Goal: Information Seeking & Learning: Learn about a topic

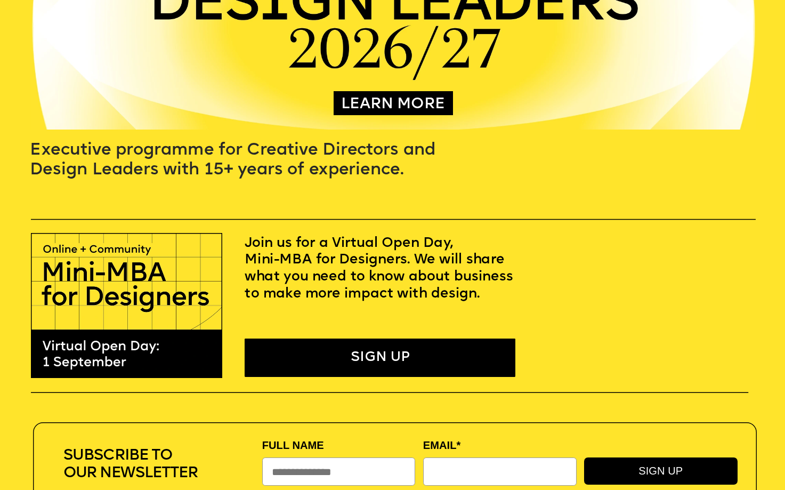
scroll to position [233, 0]
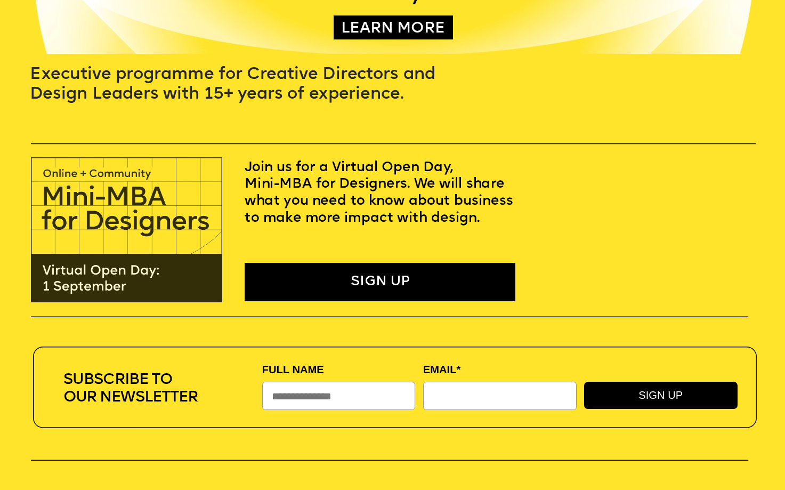
click at [106, 293] on img at bounding box center [126, 229] width 191 height 145
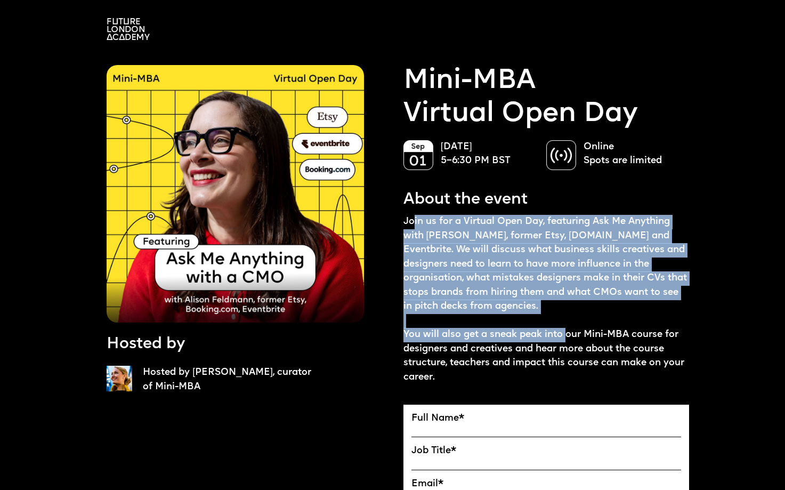
drag, startPoint x: 412, startPoint y: 226, endPoint x: 569, endPoint y: 331, distance: 189.3
click at [569, 331] on p "Join us for a Virtual Open Day, featuring Ask Me Anything with Alison Feldmann,…" at bounding box center [546, 299] width 286 height 169
click at [208, 71] on img at bounding box center [235, 193] width 257 height 257
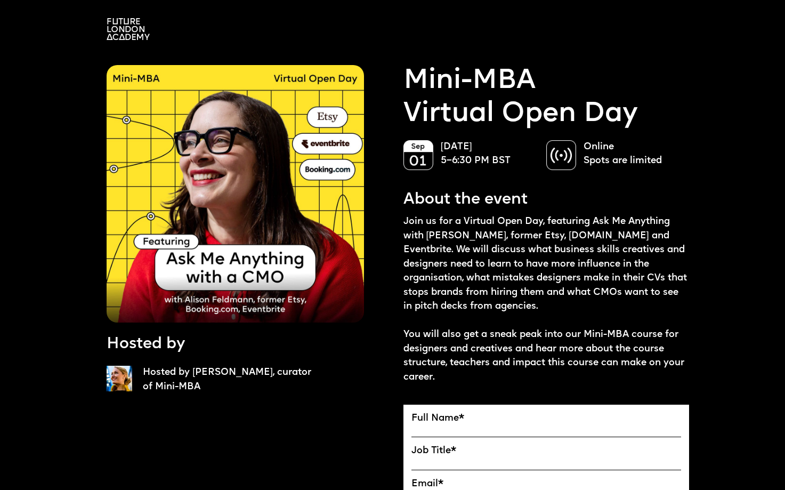
click at [491, 383] on p "Join us for a Virtual Open Day, featuring Ask Me Anything with Alison Feldmann,…" at bounding box center [546, 299] width 286 height 169
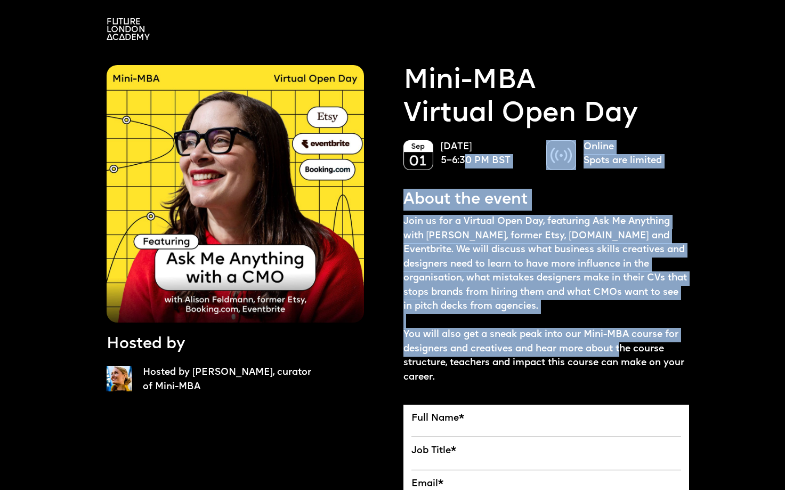
drag, startPoint x: 468, startPoint y: 163, endPoint x: 624, endPoint y: 345, distance: 239.2
click at [624, 345] on p "Join us for a Virtual Open Day, featuring Ask Me Anything with Alison Feldmann,…" at bounding box center [546, 299] width 286 height 169
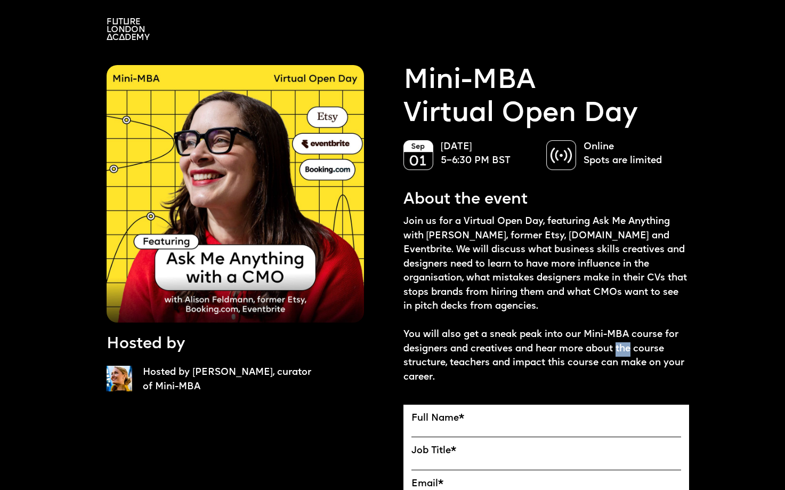
click at [623, 344] on p "Join us for a Virtual Open Day, featuring Ask Me Anything with Alison Feldmann,…" at bounding box center [546, 299] width 286 height 169
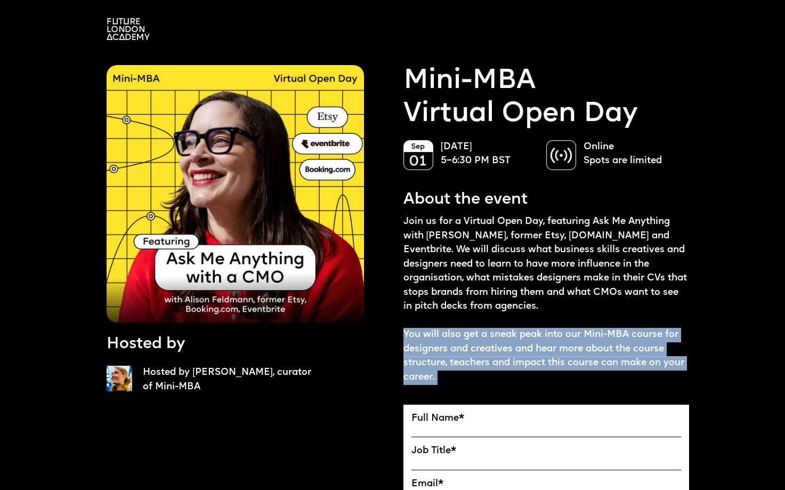
click at [623, 344] on p "Join us for a Virtual Open Day, featuring Ask Me Anything with Alison Feldmann,…" at bounding box center [546, 299] width 286 height 169
click at [623, 345] on p "Join us for a Virtual Open Day, featuring Ask Me Anything with Alison Feldmann,…" at bounding box center [546, 299] width 286 height 169
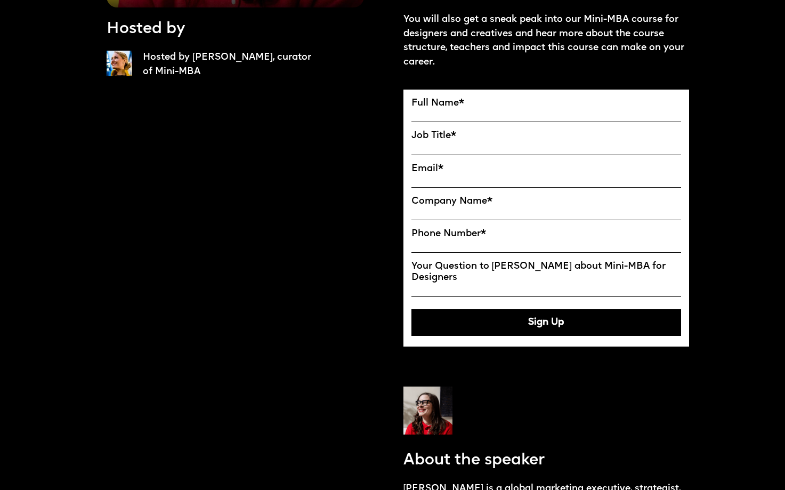
scroll to position [424, 0]
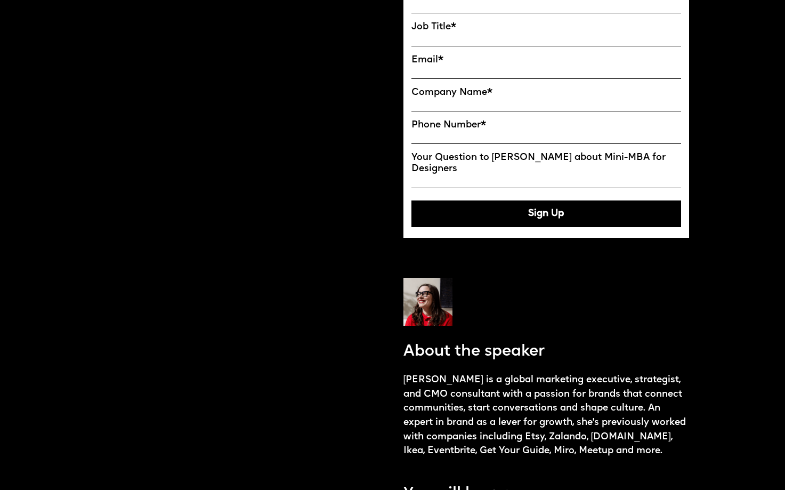
click at [528, 172] on label "Your Question to Ekaterina about Mini-MBA for Designers" at bounding box center [546, 163] width 270 height 22
click at [528, 175] on input "Your Question to Ekaterina about Mini-MBA for Designers" at bounding box center [546, 181] width 270 height 13
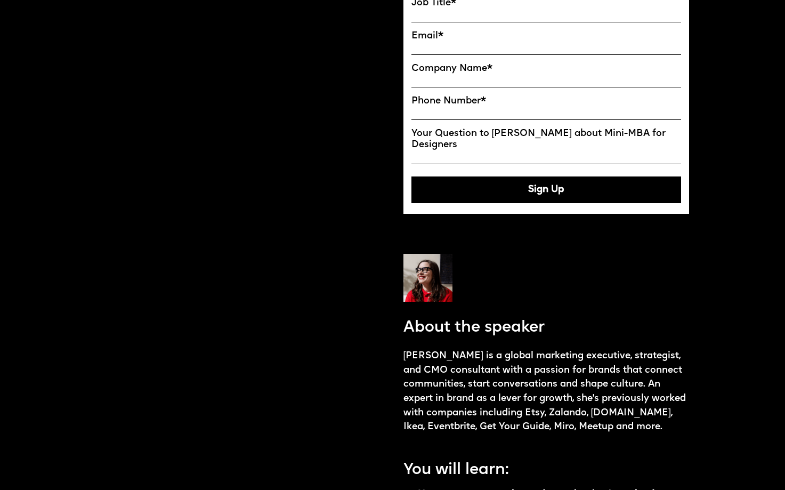
scroll to position [635, 0]
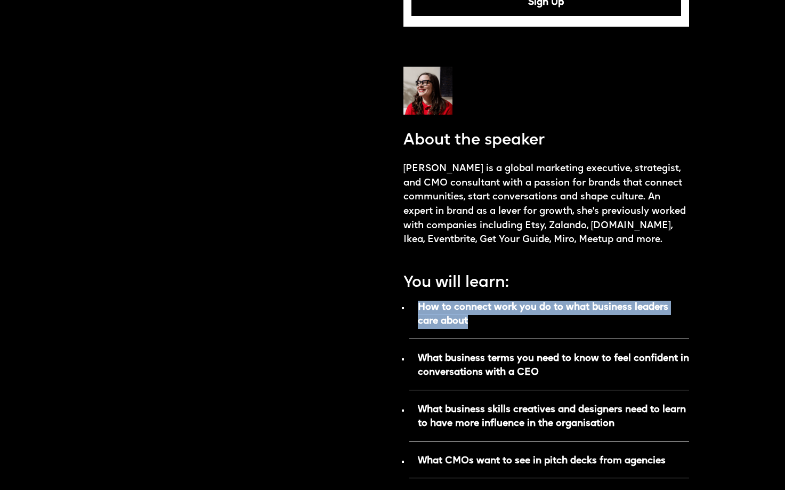
drag, startPoint x: 414, startPoint y: 313, endPoint x: 497, endPoint y: 337, distance: 86.2
click at [497, 337] on div "Mini-MBA Virtual Open Day September 01 5–6:30 PM BST Online Spots are limited A…" at bounding box center [546, 241] width 286 height 1623
click at [497, 337] on p "How to connect work you do to what business leaders care about" at bounding box center [549, 318] width 280 height 41
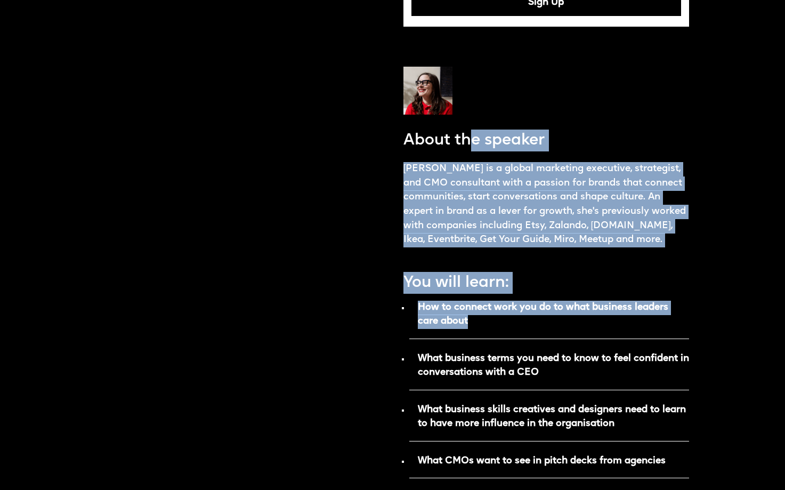
drag, startPoint x: 471, startPoint y: 143, endPoint x: 612, endPoint y: 370, distance: 267.2
click at [612, 370] on div "Mini-MBA Virtual Open Day September 01 5–6:30 PM BST Online Spots are limited A…" at bounding box center [546, 241] width 286 height 1623
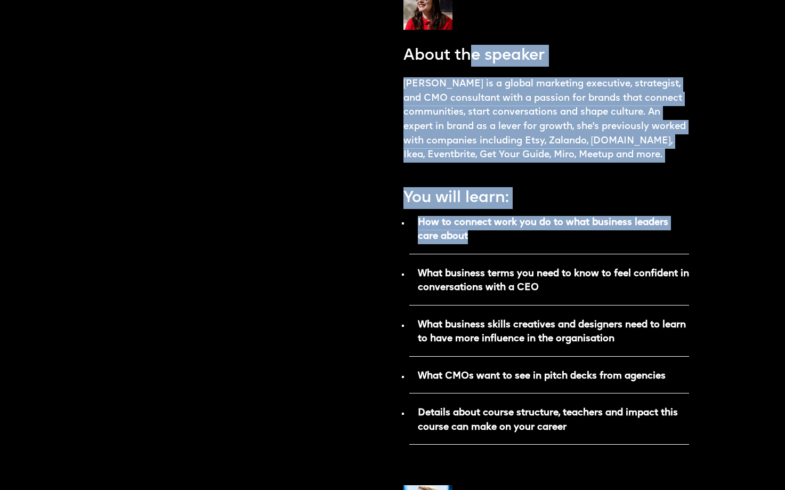
scroll to position [885, 0]
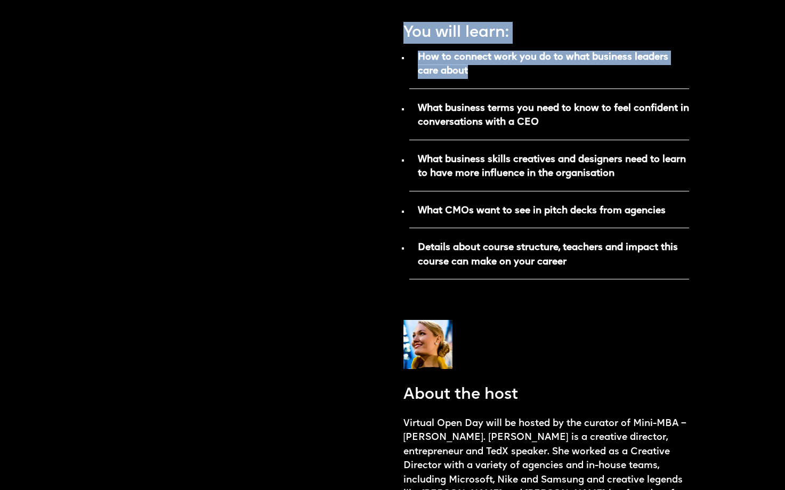
drag, startPoint x: 576, startPoint y: 329, endPoint x: 288, endPoint y: 75, distance: 384.7
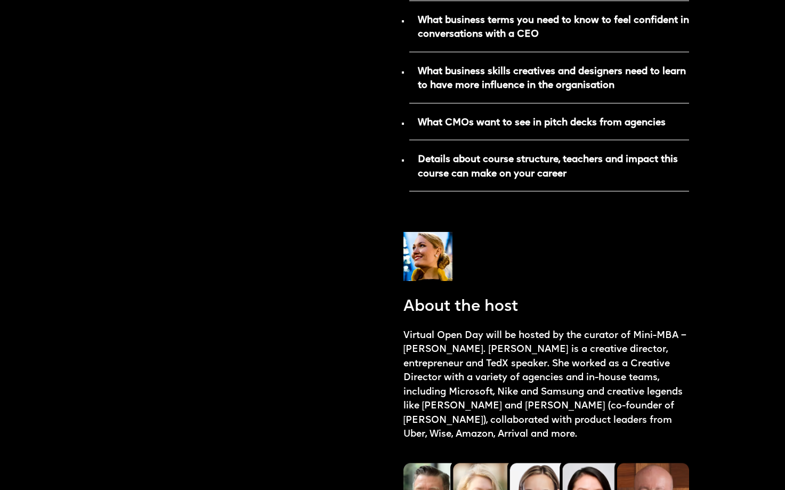
scroll to position [1087, 0]
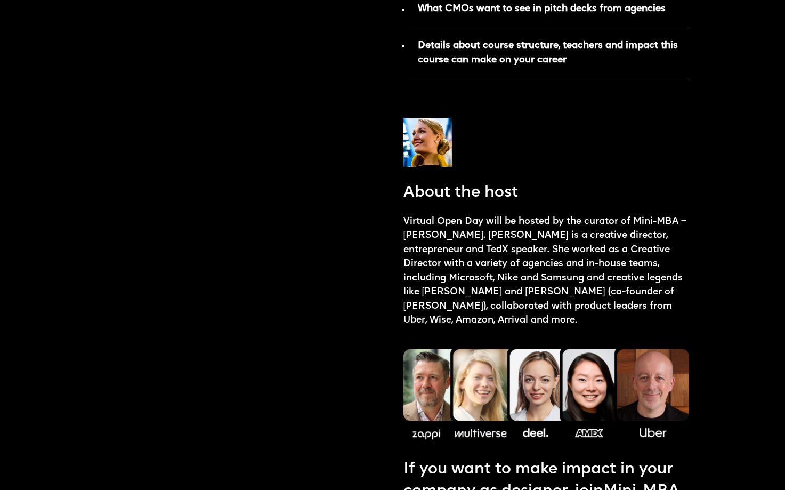
drag, startPoint x: 351, startPoint y: 224, endPoint x: 638, endPoint y: 340, distance: 309.3
click at [638, 328] on p "Virtual Open Day will be hosted by the curator of Mini-MBA – Ekaterina Solomein…" at bounding box center [546, 271] width 286 height 113
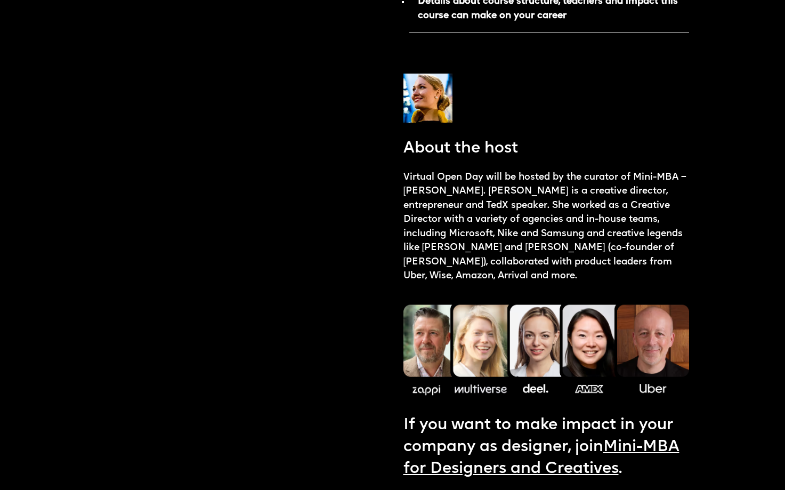
scroll to position [1274, 0]
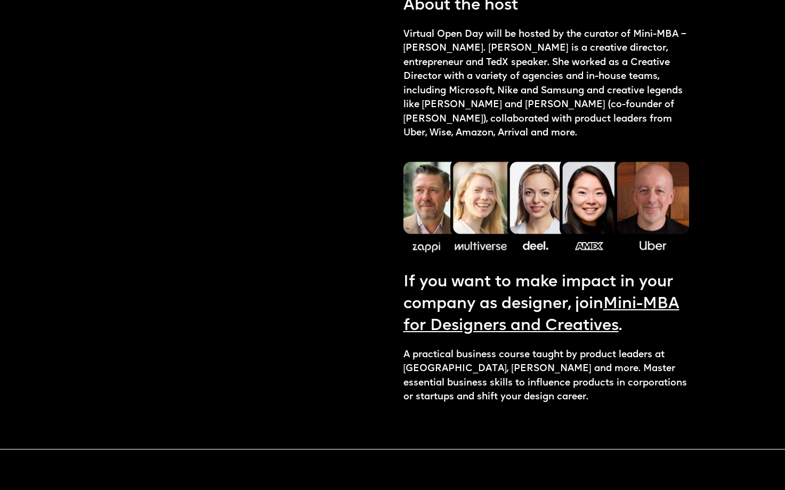
click at [553, 334] on link "Mini-MBA for Designers and Creatives" at bounding box center [541, 314] width 276 height 37
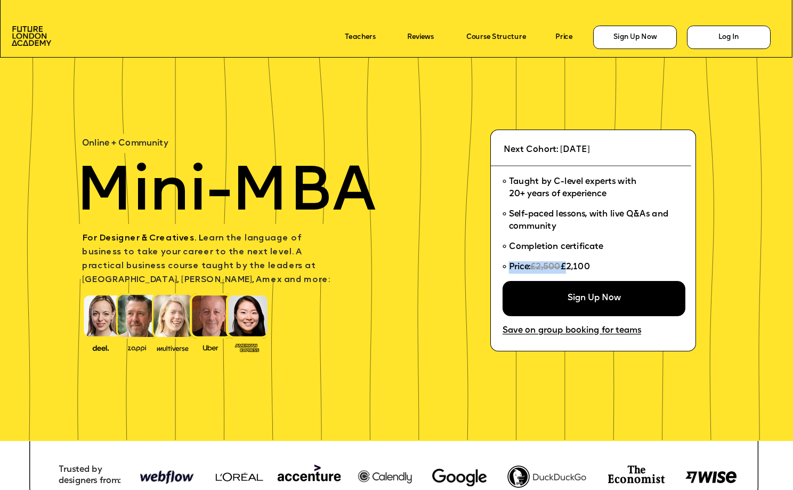
drag, startPoint x: 568, startPoint y: 265, endPoint x: 605, endPoint y: 266, distance: 37.9
click at [605, 266] on li "Price: £2,500 £2,100" at bounding box center [589, 269] width 175 height 24
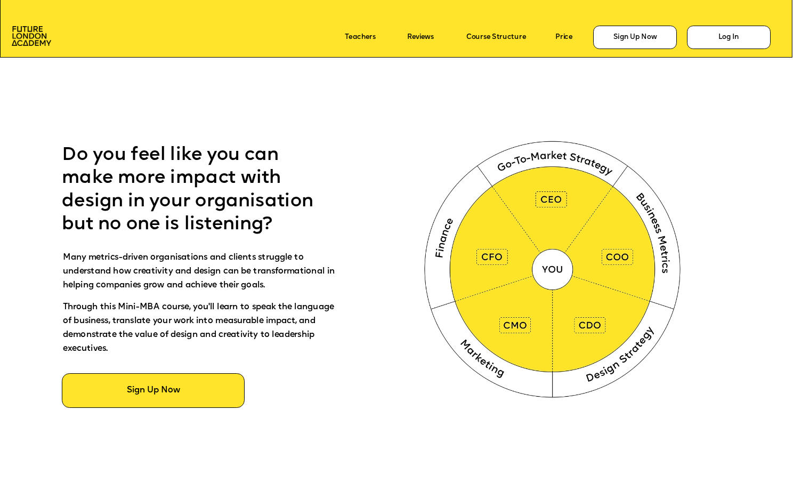
scroll to position [462, 0]
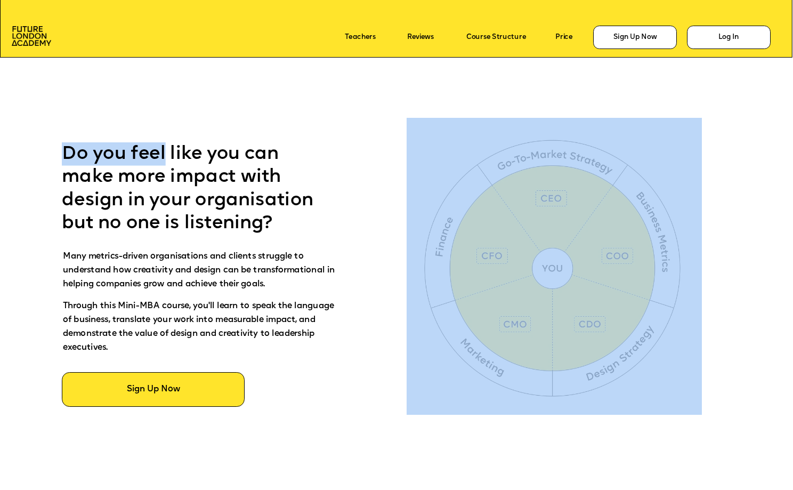
drag, startPoint x: 167, startPoint y: 156, endPoint x: 257, endPoint y: 246, distance: 127.7
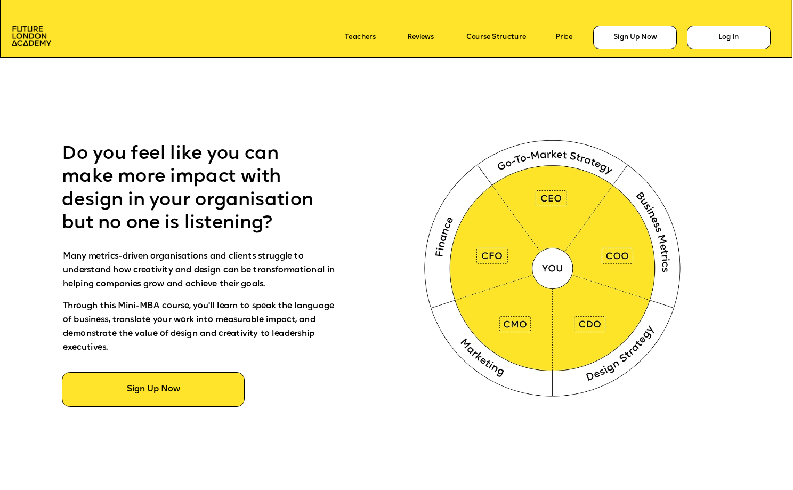
click at [231, 209] on p "Do you feel like you can make more impact with design in your organisation but …" at bounding box center [196, 188] width 268 height 93
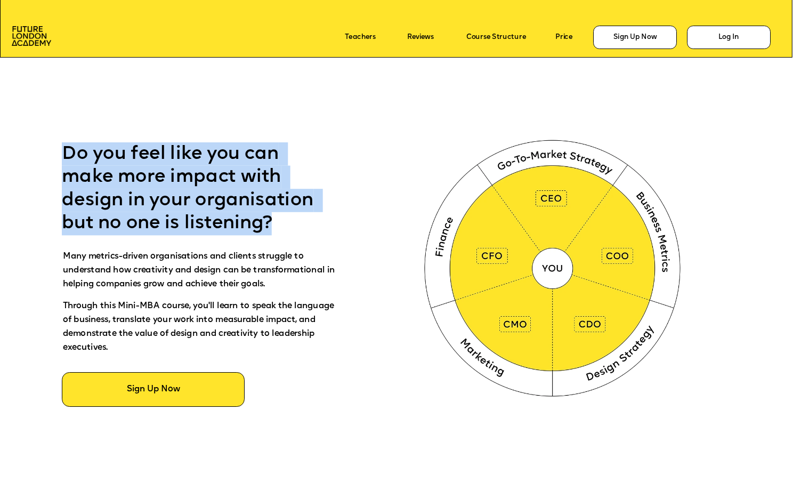
click at [231, 209] on p "Do you feel like you can make more impact with design in your organisation but …" at bounding box center [196, 188] width 268 height 93
click at [231, 234] on p "Do you feel like you can make more impact with design in your organisation but …" at bounding box center [196, 188] width 268 height 93
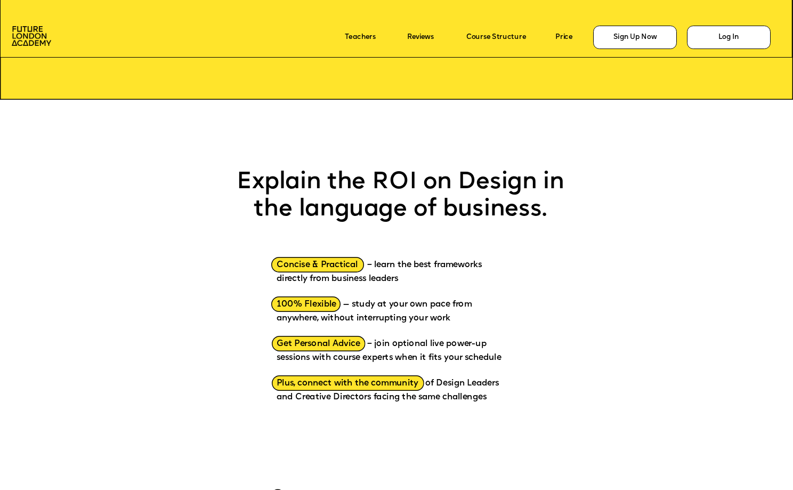
scroll to position [1560, 0]
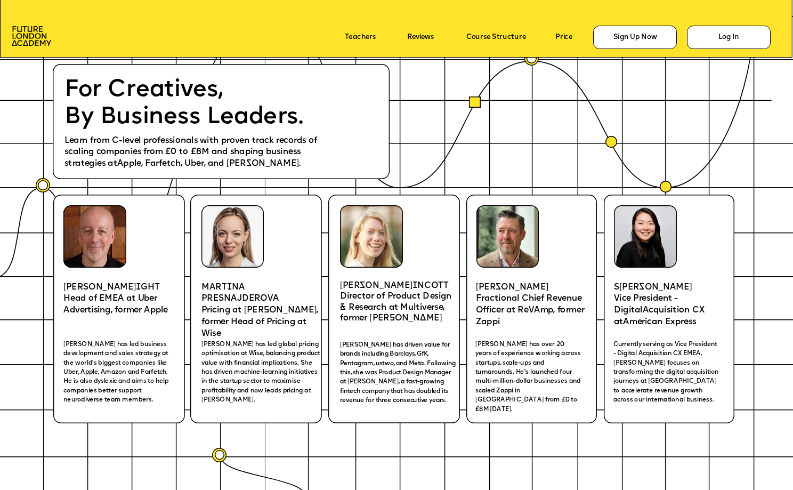
click at [359, 320] on p "Director of Product Design & Research at Multiverse, former [PERSON_NAME]" at bounding box center [400, 307] width 120 height 33
click at [237, 311] on p "Pricing at [PERSON_NAME], former Head of Pricing at Wise" at bounding box center [259, 322] width 117 height 35
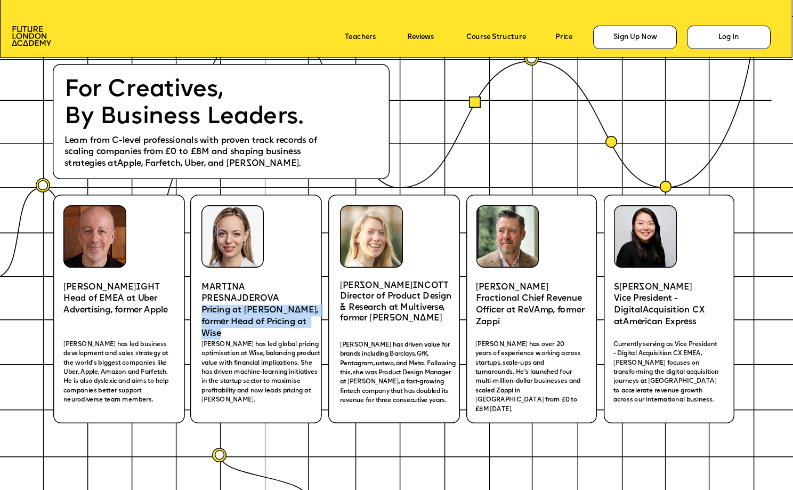
click at [237, 311] on p "Pricing at [PERSON_NAME], former Head of Pricing at Wise" at bounding box center [259, 322] width 117 height 35
click at [124, 305] on p "Head of EMEA at Uber Advertising, former Apple" at bounding box center [121, 304] width 117 height 23
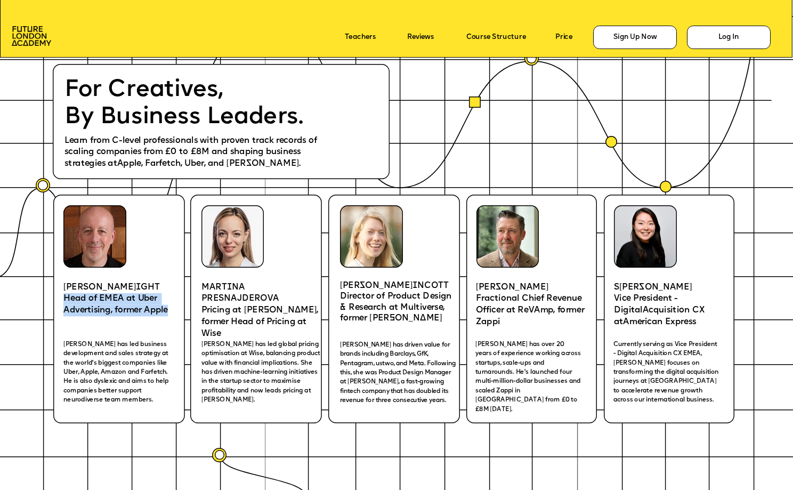
click at [124, 305] on p "Head of EMEA at Uber Advertising, former Apple" at bounding box center [121, 304] width 117 height 23
click at [112, 306] on span "Head of EMEA at Uber Advertising, former Apple" at bounding box center [115, 305] width 104 height 20
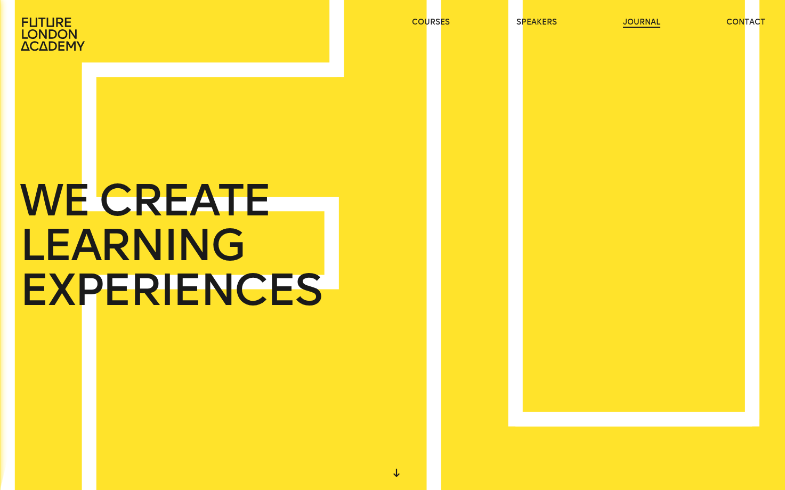
click at [638, 19] on link "journal" at bounding box center [641, 22] width 37 height 11
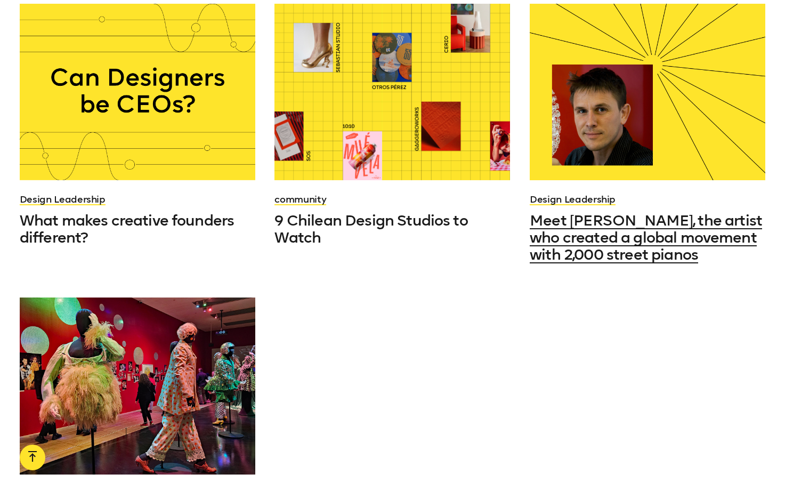
scroll to position [956, 0]
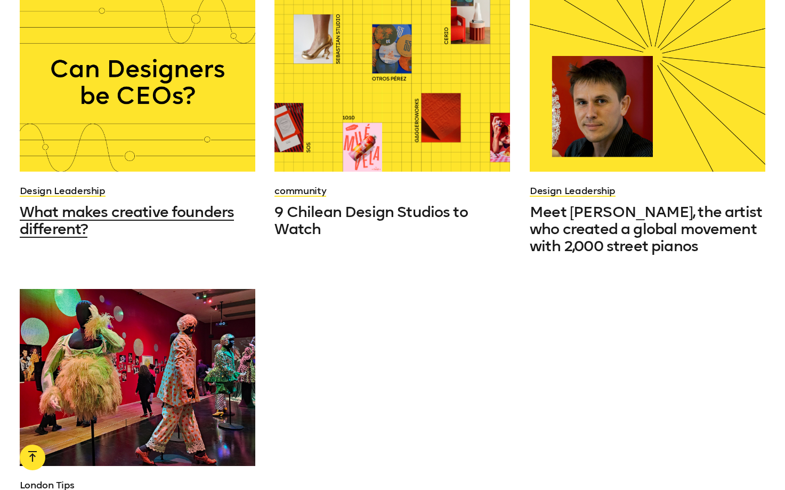
click at [223, 106] on div at bounding box center [138, 83] width 236 height 176
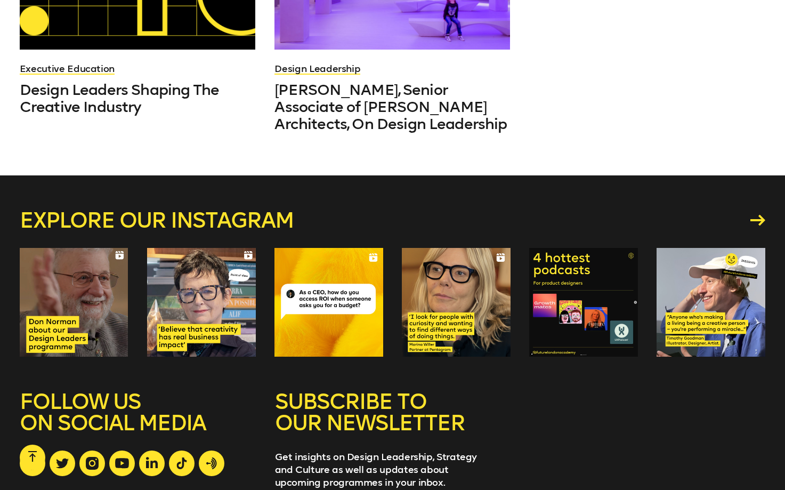
scroll to position [3357, 0]
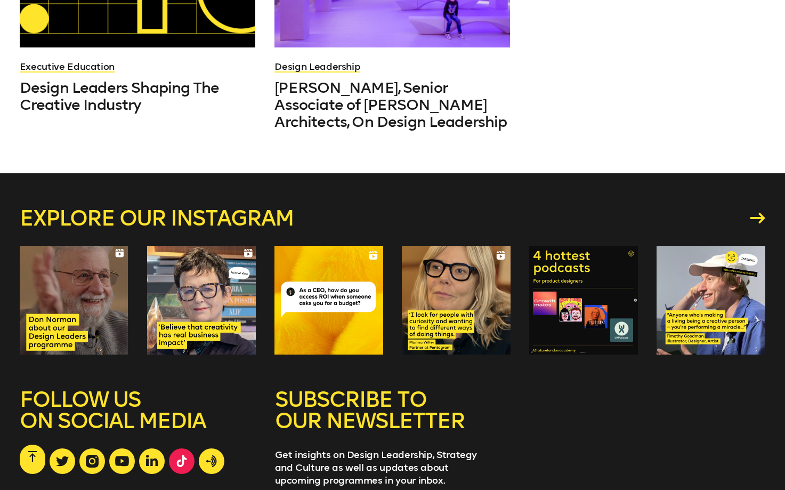
click at [172, 448] on link at bounding box center [182, 461] width 26 height 26
